Goal: Navigation & Orientation: Find specific page/section

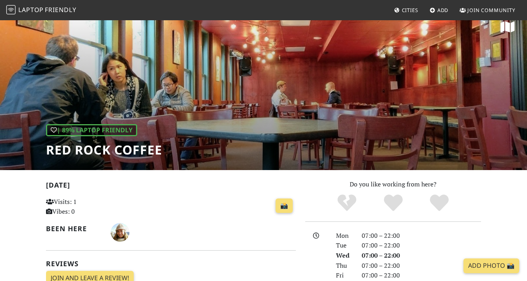
scroll to position [12, 0]
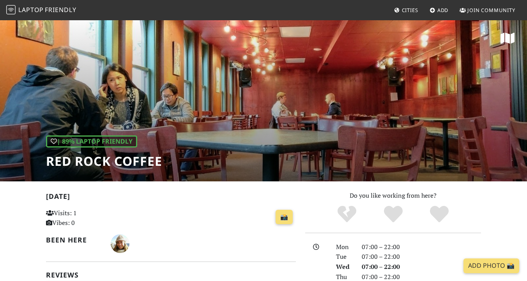
click at [266, 171] on div "| 89% Laptop Friendly Red Rock Coffee" at bounding box center [263, 100] width 527 height 162
